Goal: Navigation & Orientation: Find specific page/section

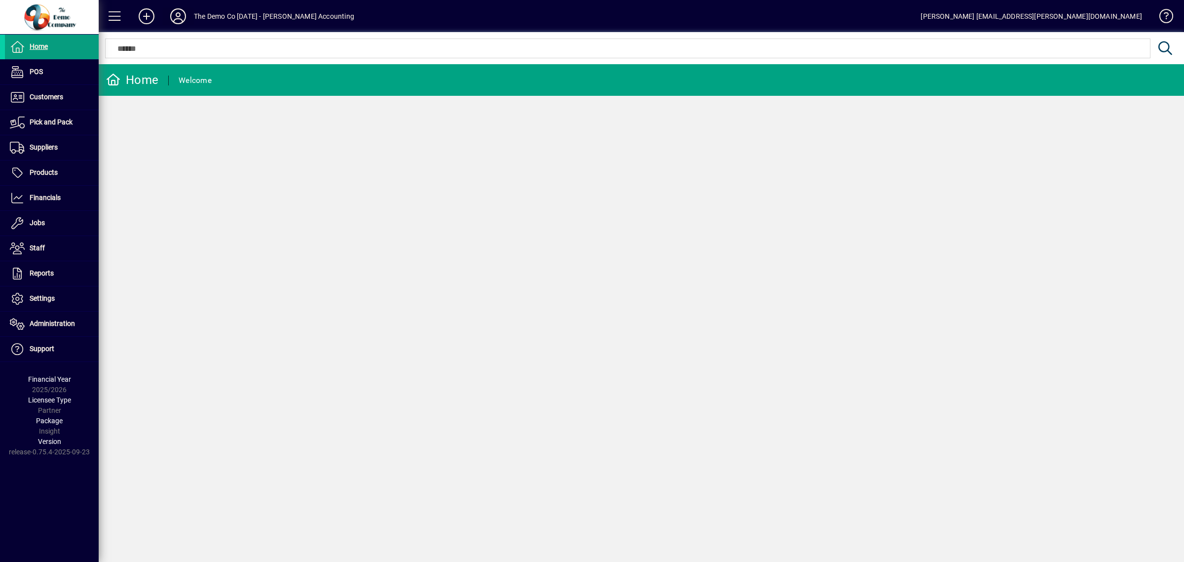
click at [179, 16] on icon at bounding box center [178, 16] width 20 height 16
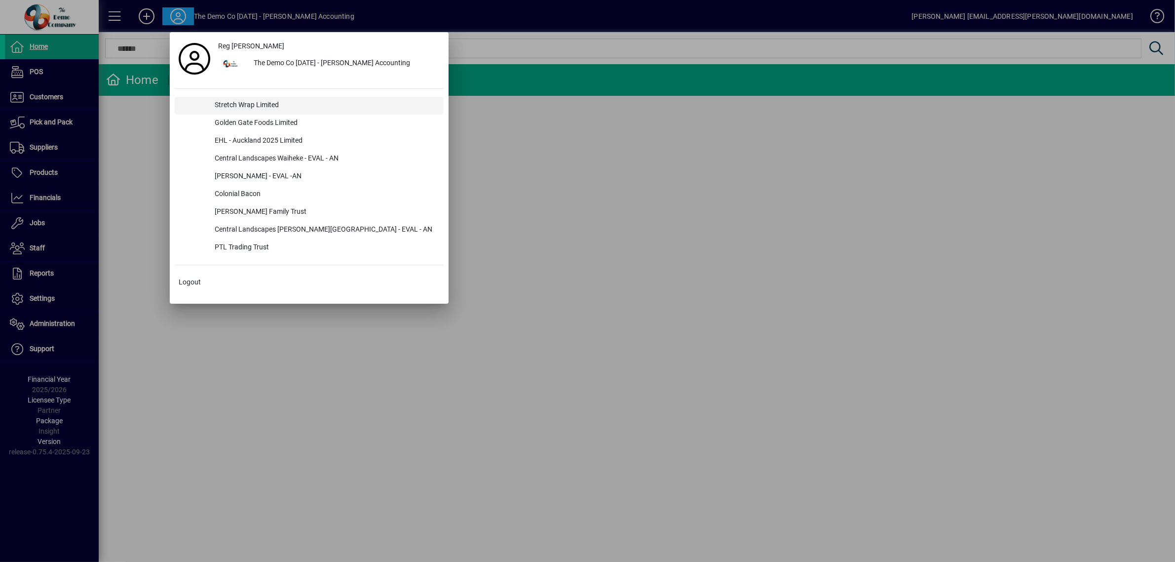
click at [232, 105] on div "Stretch Wrap Limited" at bounding box center [325, 106] width 237 height 18
